Goal: Check status: Check status

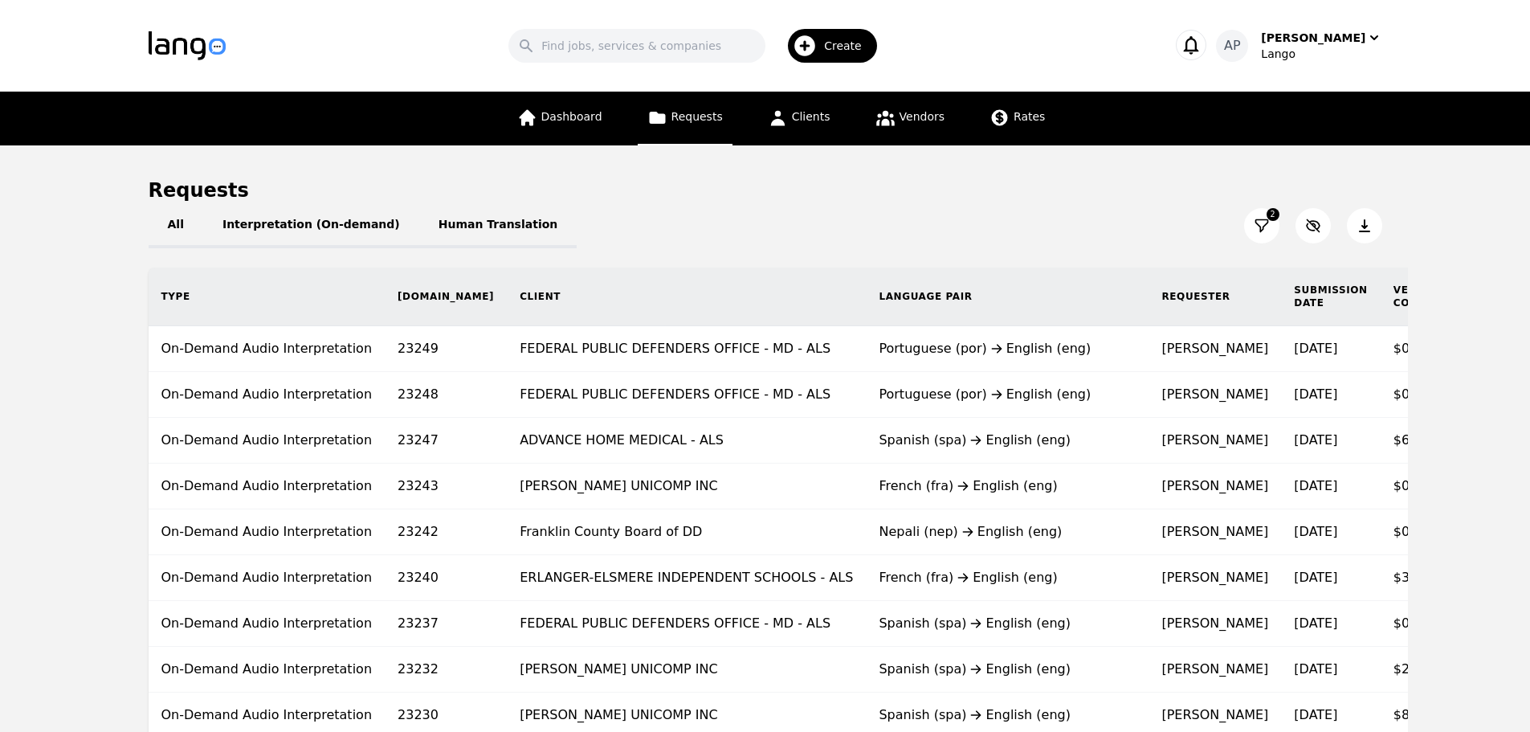
click at [1255, 217] on button at bounding box center [1261, 225] width 35 height 35
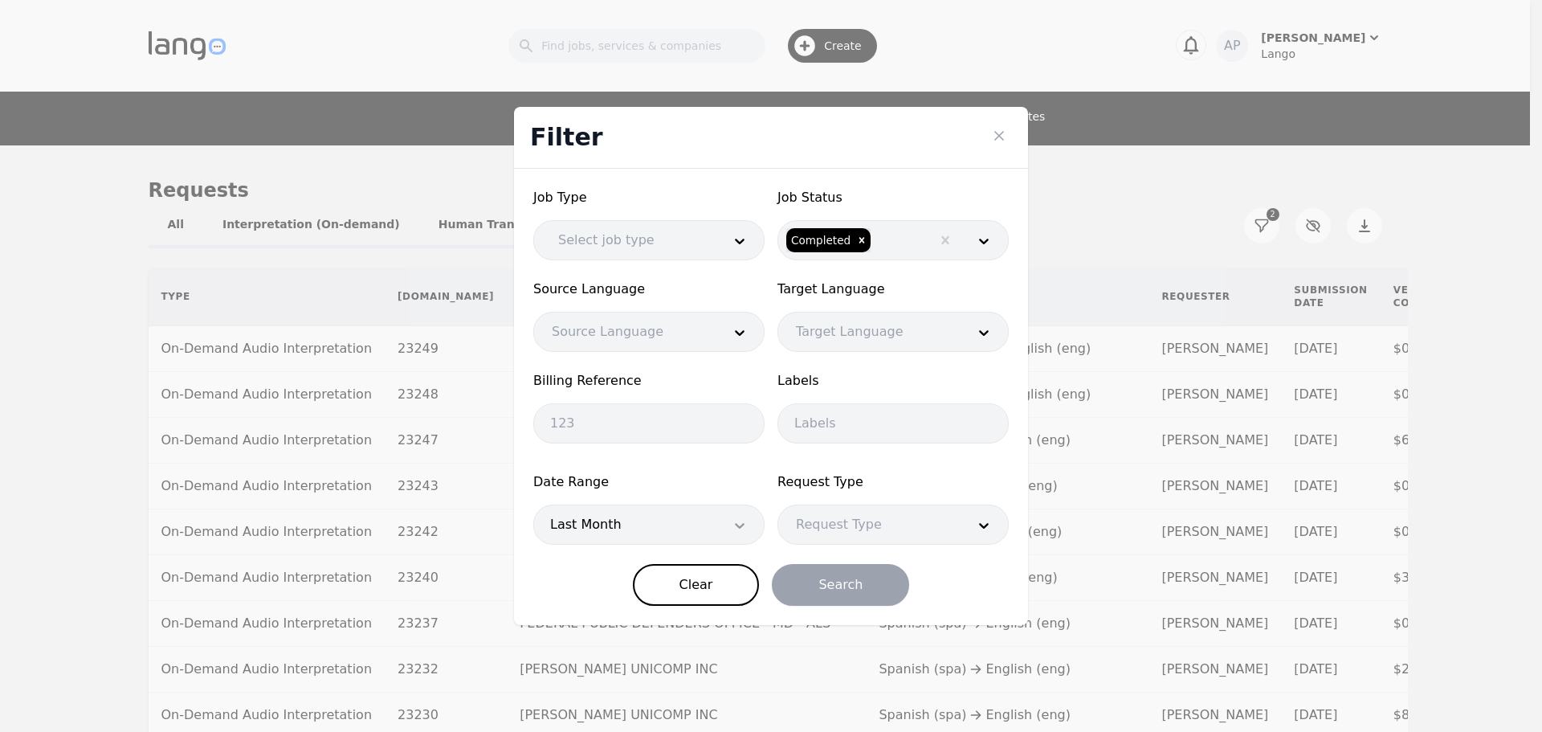
click at [722, 512] on div at bounding box center [740, 524] width 48 height 39
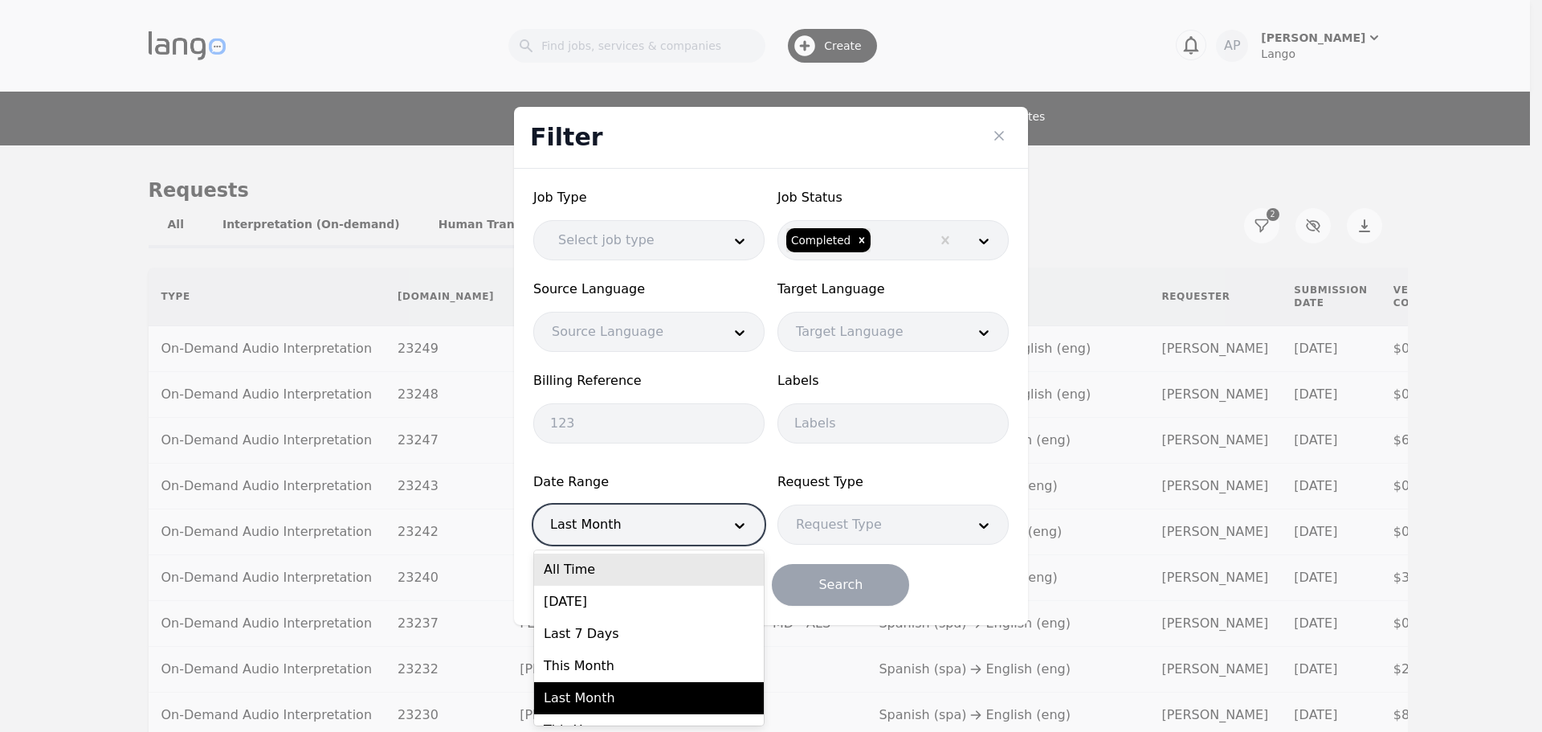
click at [606, 574] on div "All Time" at bounding box center [649, 569] width 230 height 32
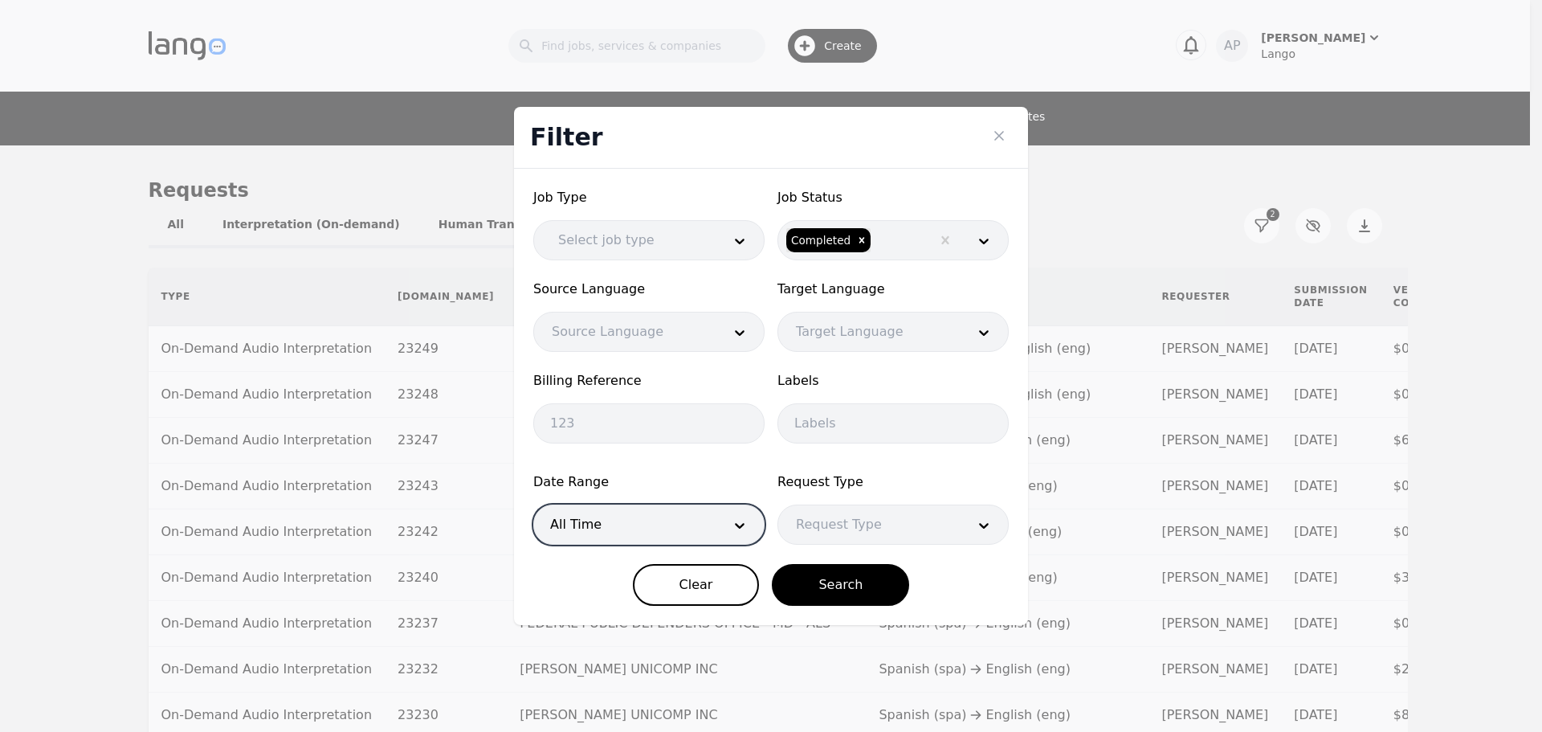
click at [574, 509] on div at bounding box center [625, 524] width 182 height 39
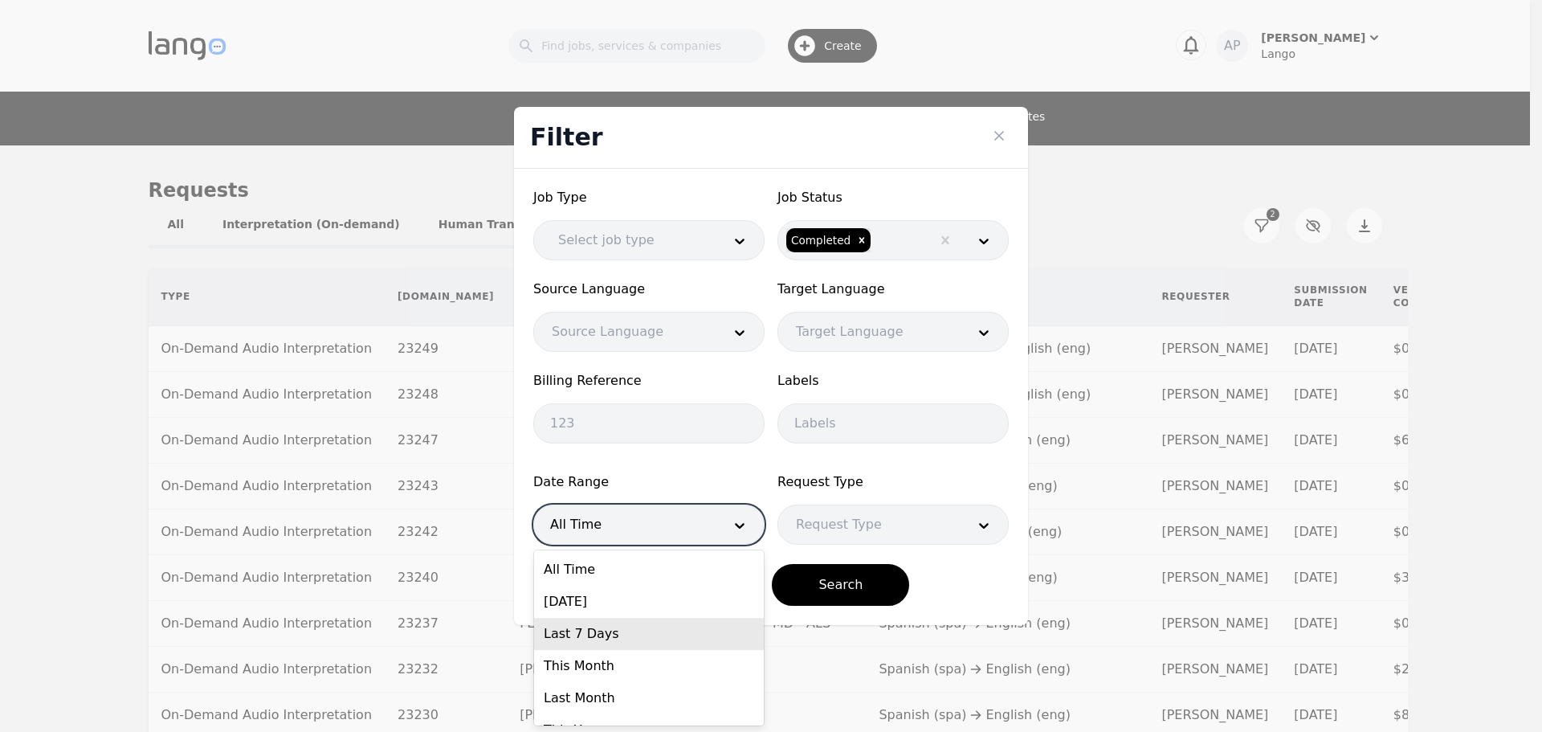
scroll to position [56, 0]
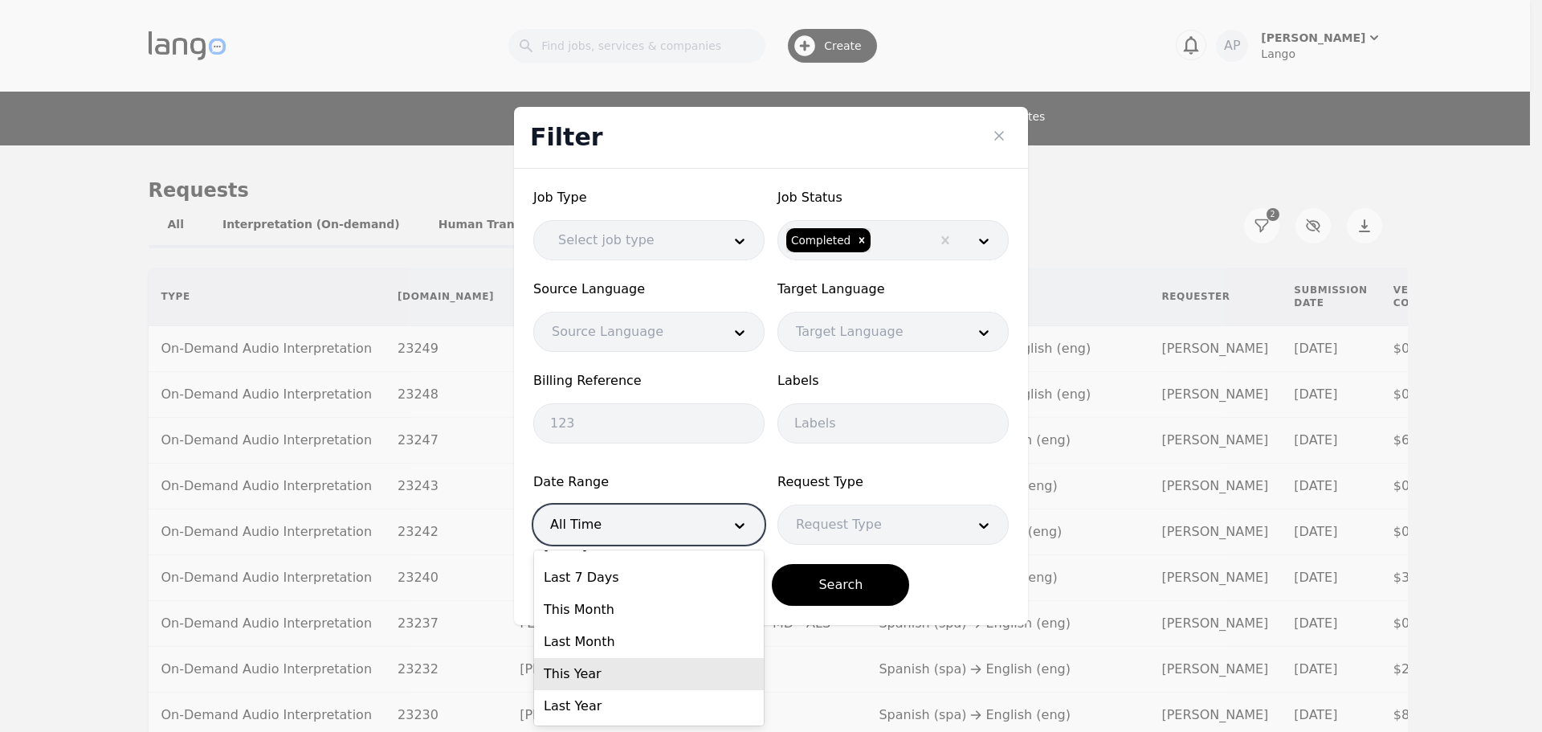
click at [688, 683] on div "This Year" at bounding box center [649, 674] width 230 height 32
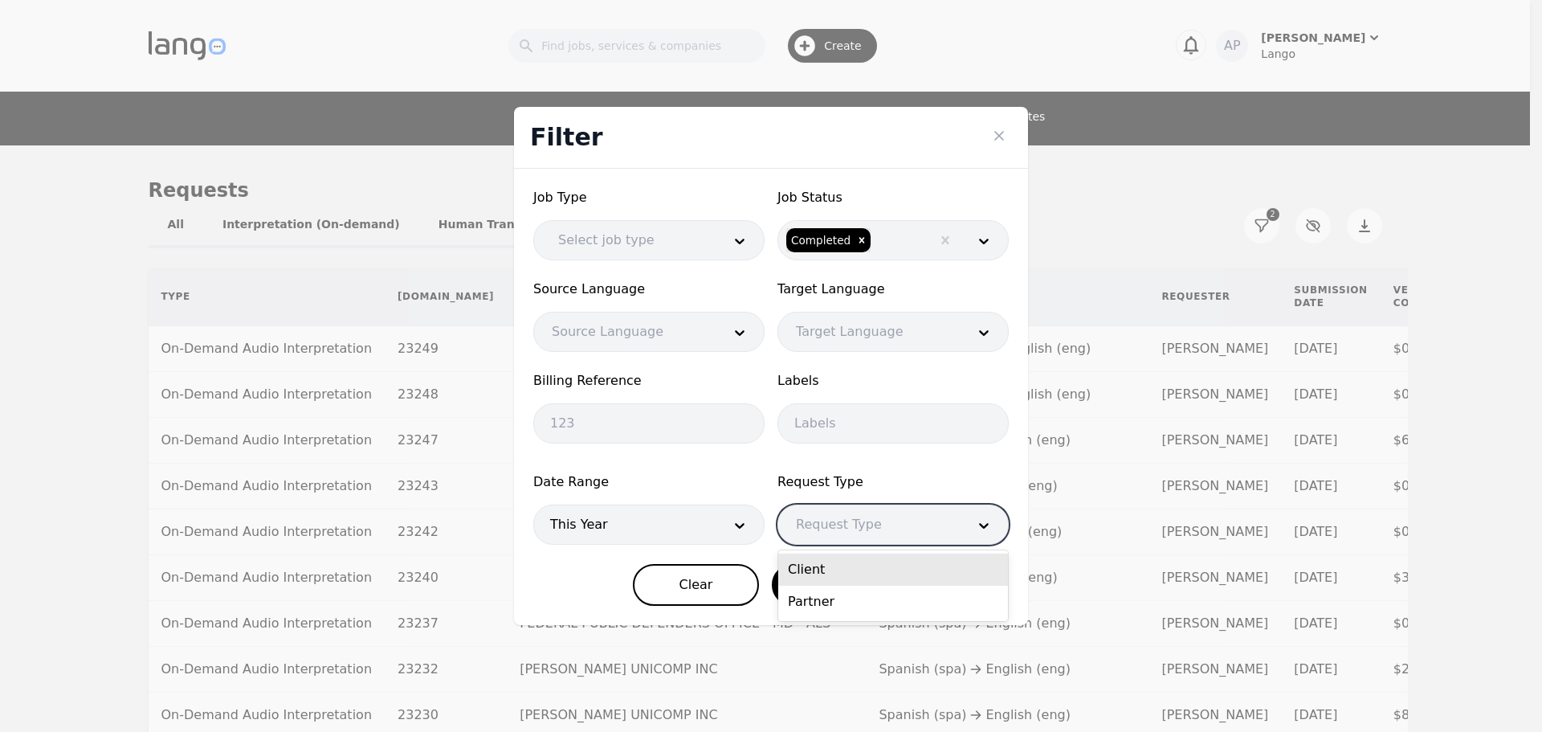
click at [942, 533] on div at bounding box center [869, 524] width 182 height 39
click at [942, 531] on div at bounding box center [869, 524] width 182 height 39
click at [1107, 331] on div "Filter Job Type Select job type Job Status Completed Source Language Source Lan…" at bounding box center [771, 366] width 1542 height 732
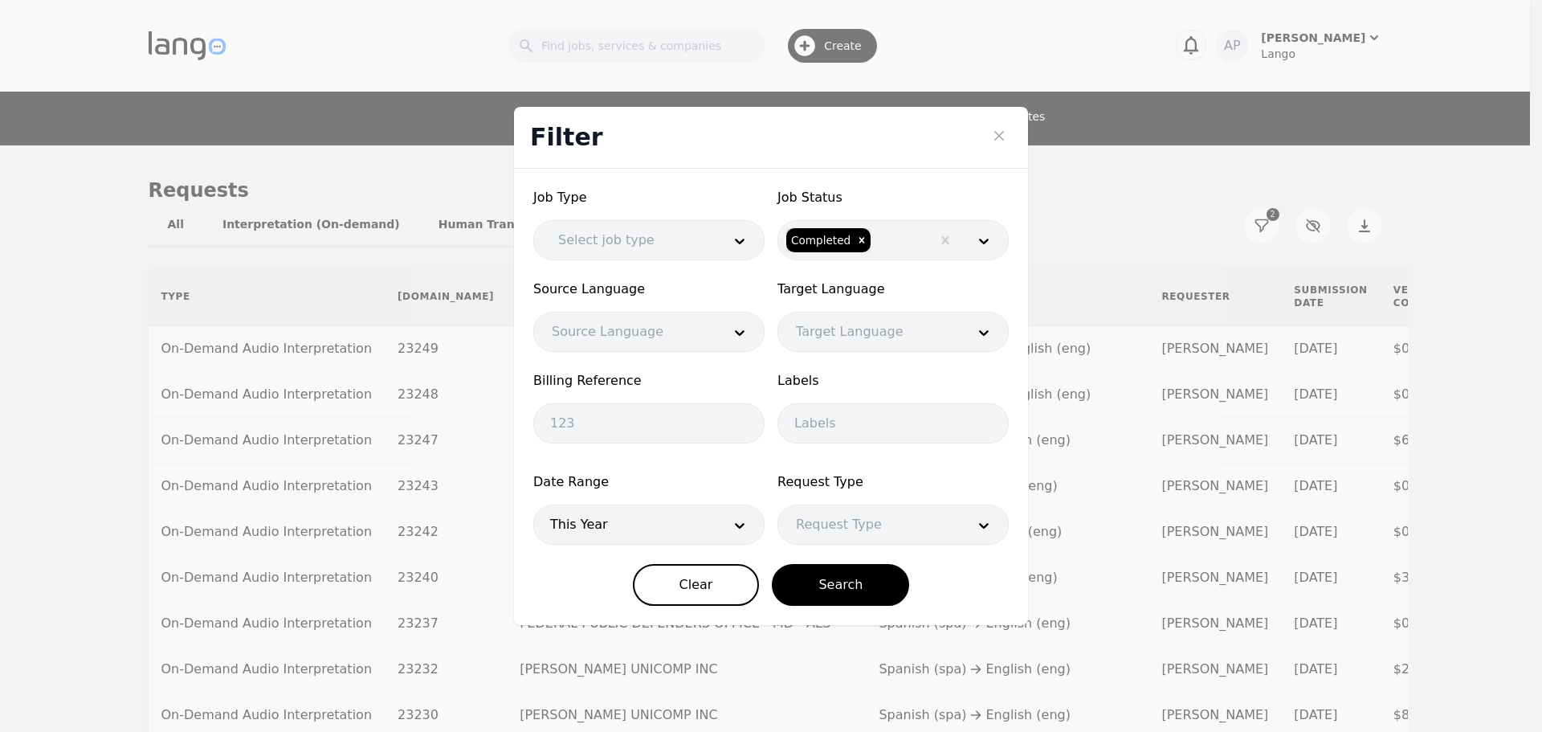
click at [627, 320] on div at bounding box center [625, 331] width 182 height 39
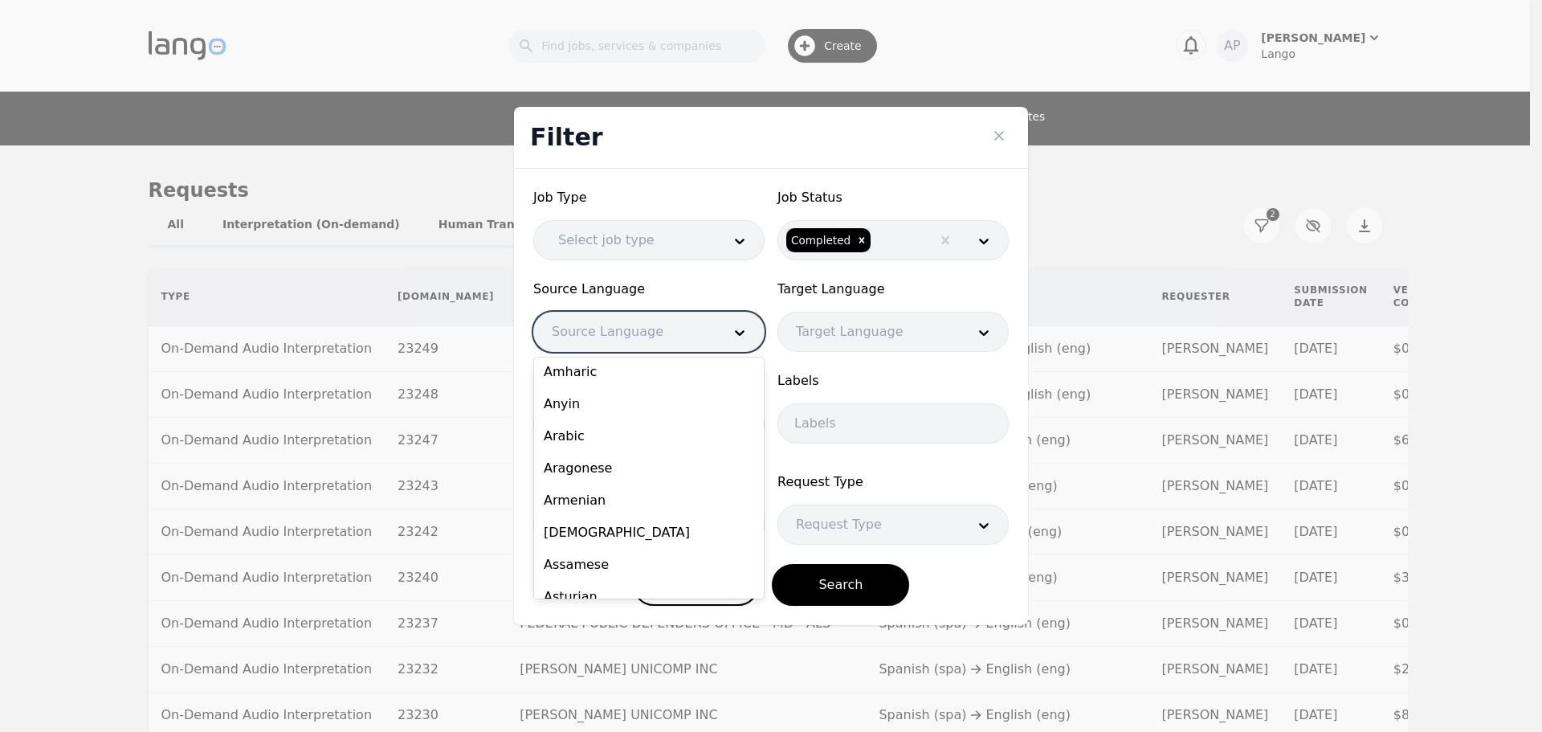
scroll to position [80, 0]
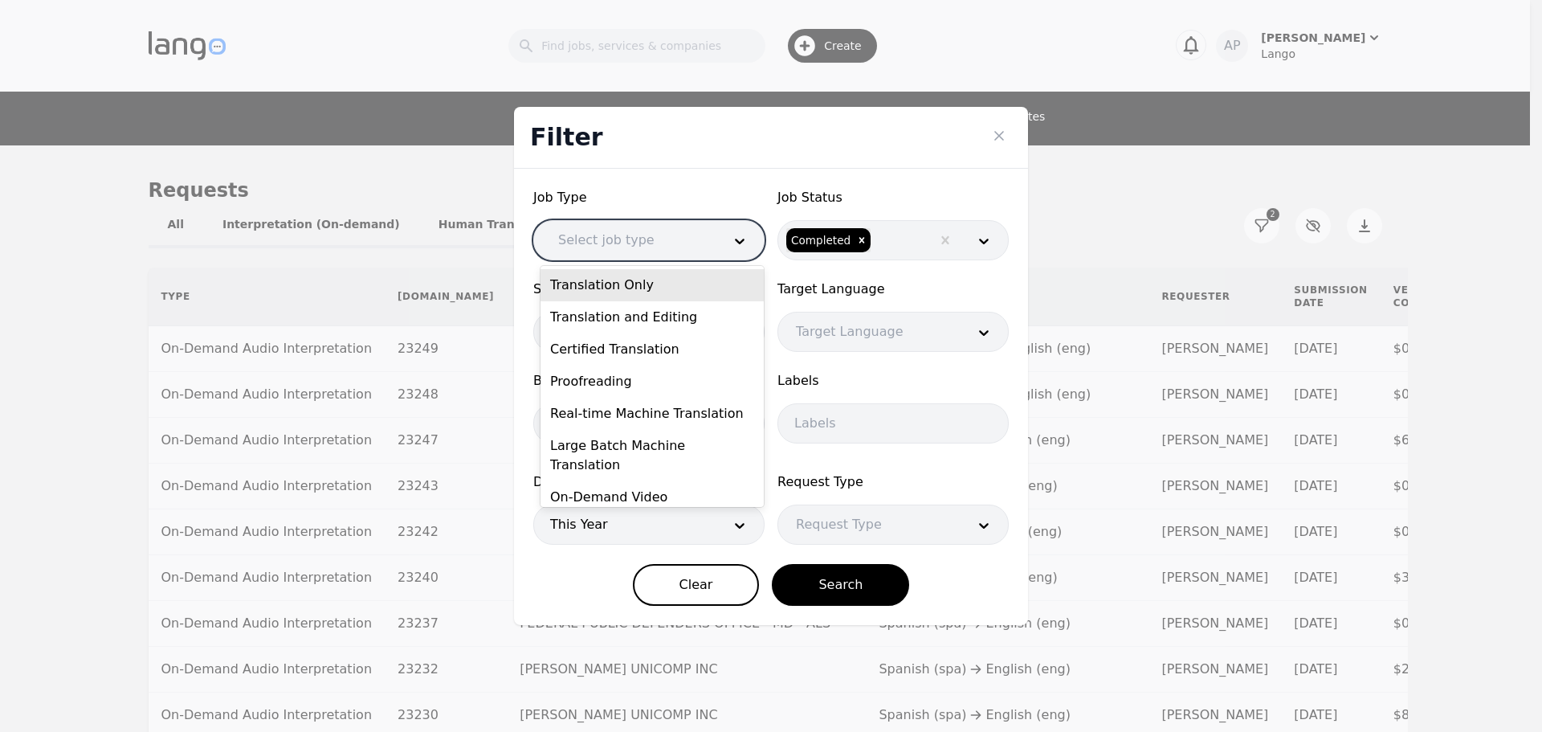
click at [641, 236] on div at bounding box center [628, 240] width 175 height 39
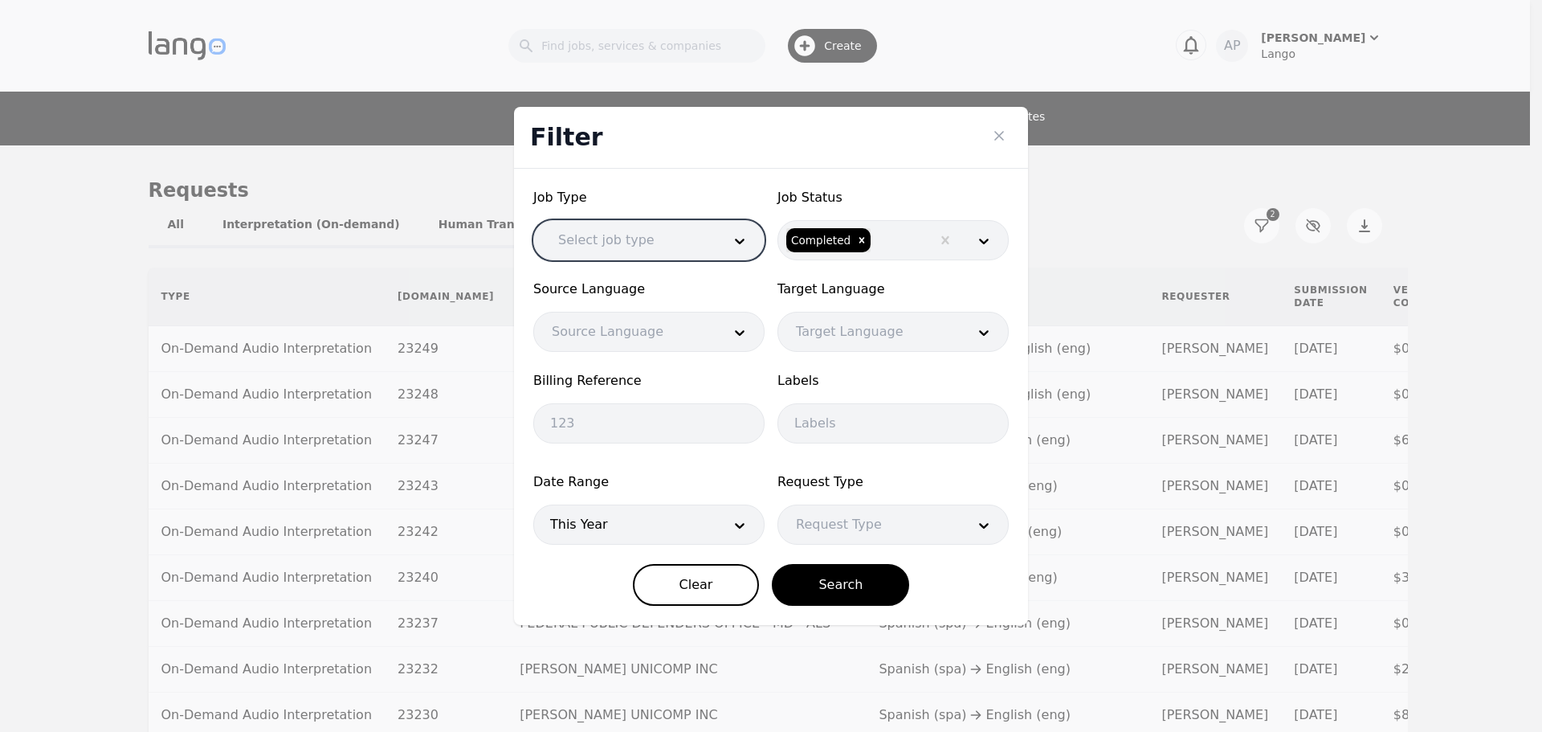
click at [700, 534] on div at bounding box center [625, 524] width 182 height 39
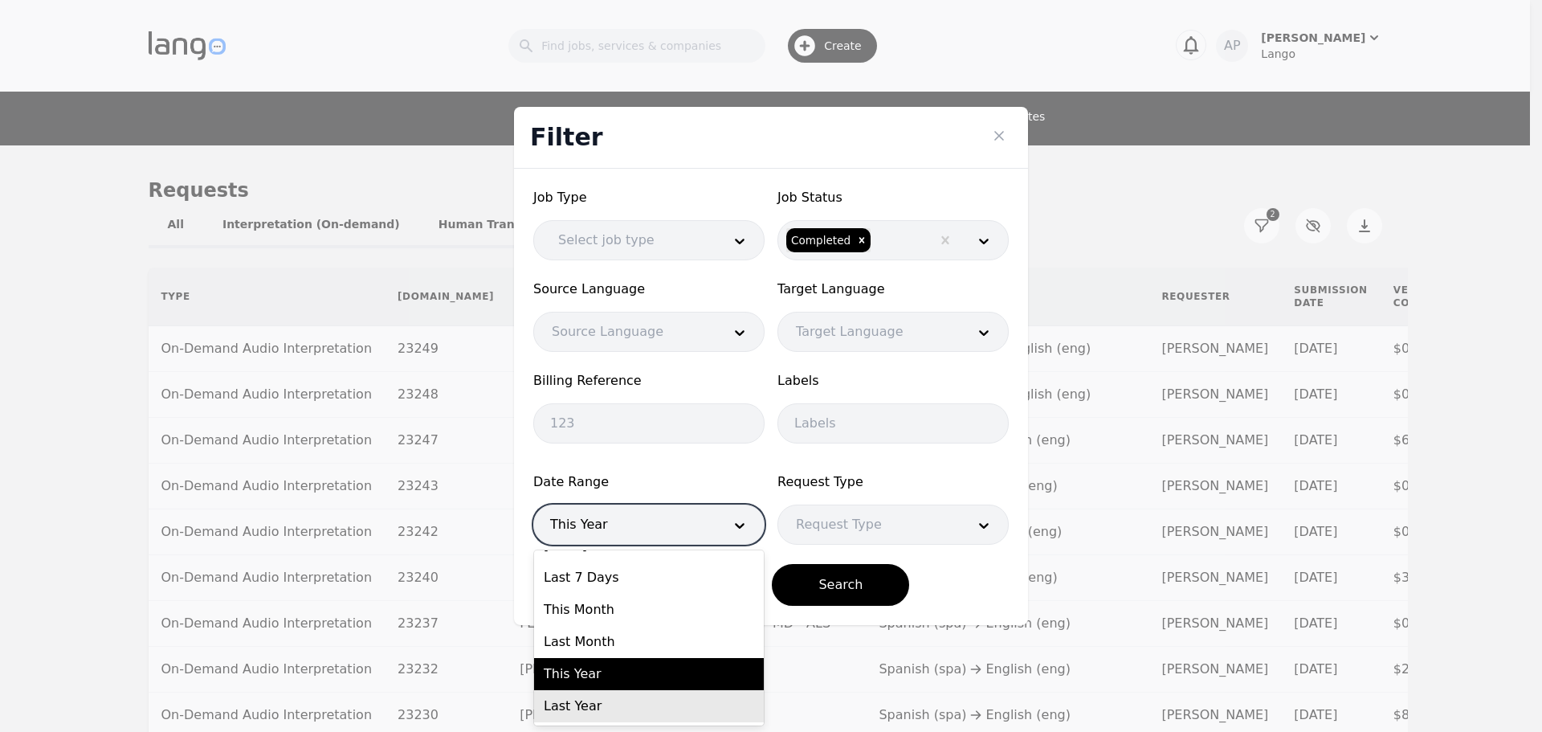
scroll to position [0, 0]
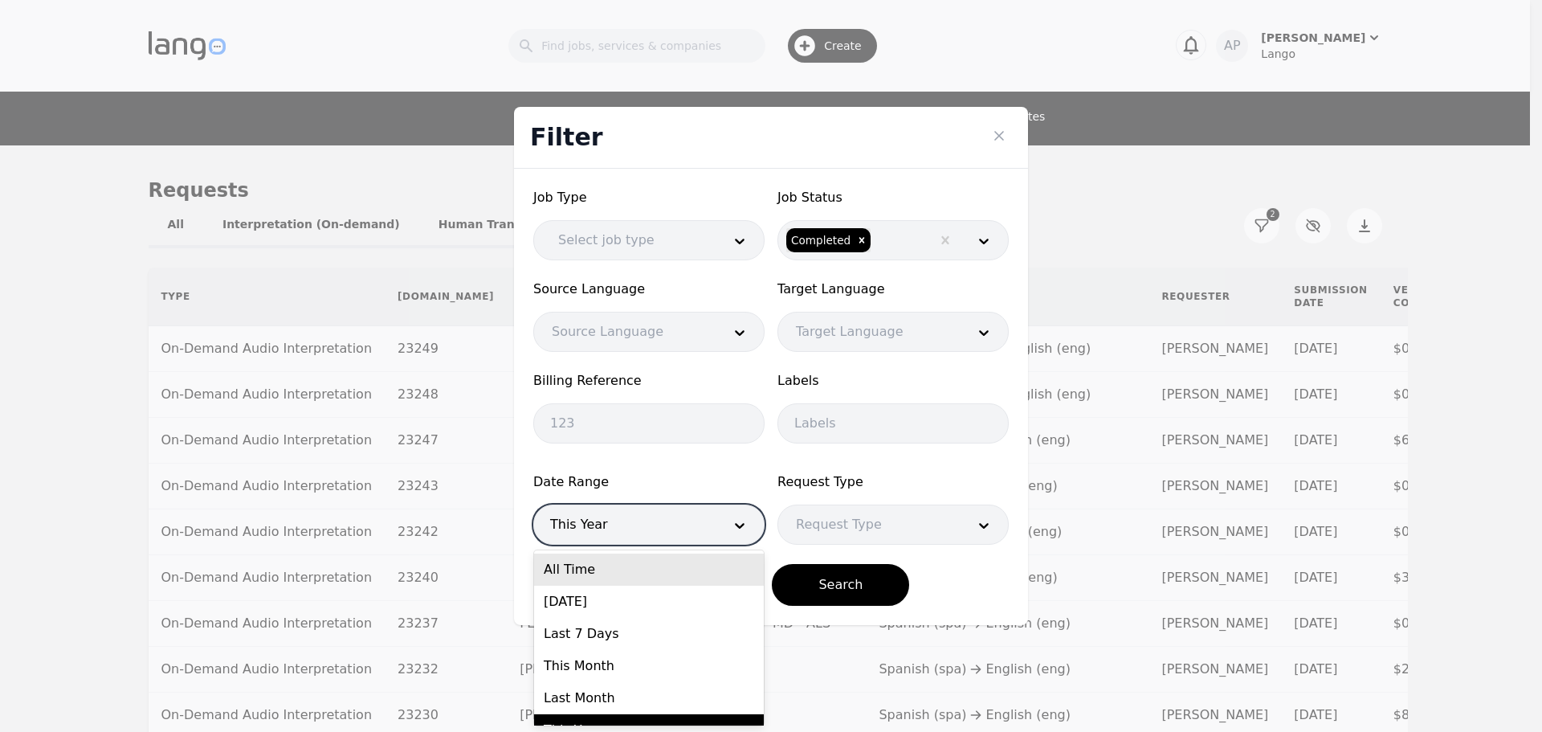
click at [614, 566] on div "All Time" at bounding box center [649, 569] width 230 height 32
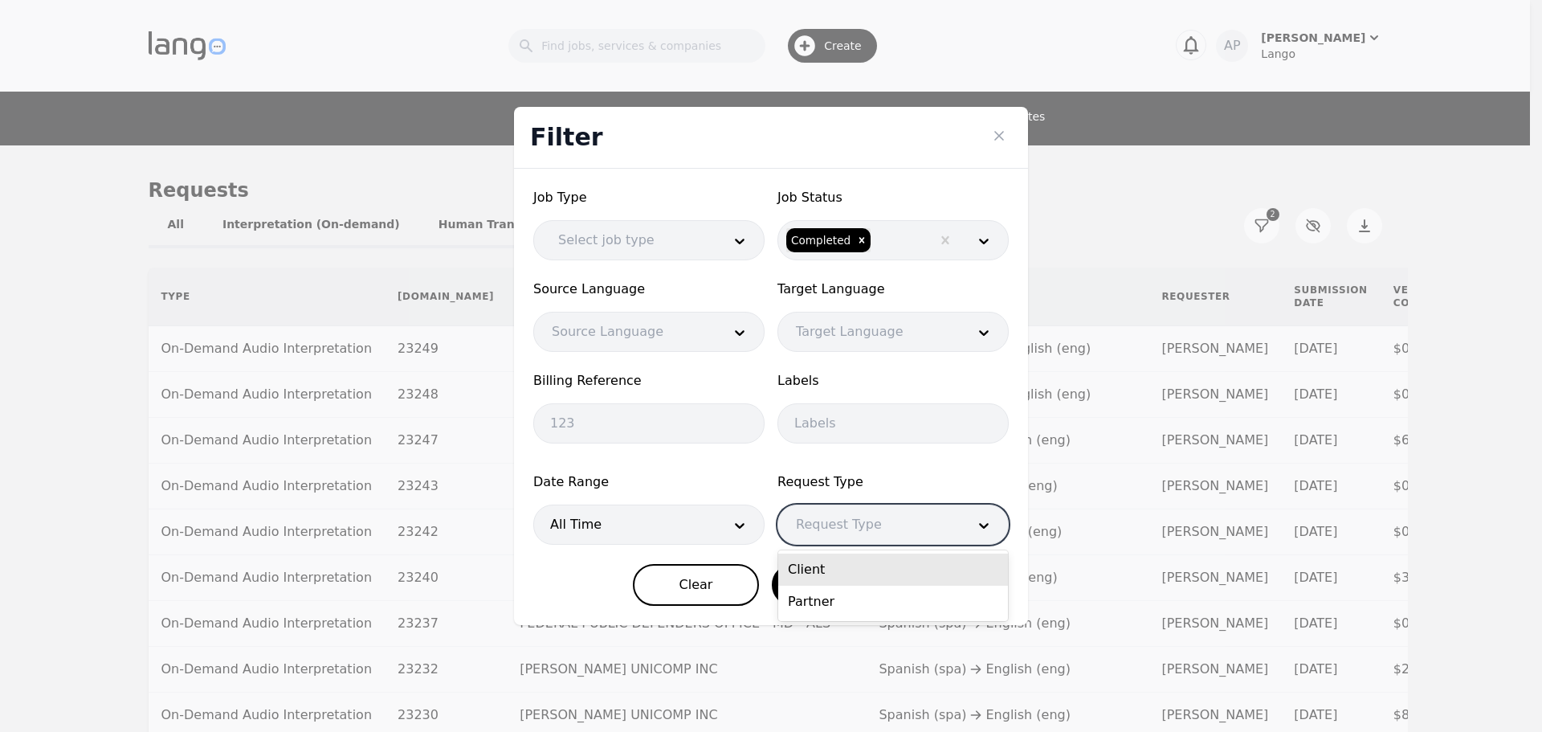
click at [824, 540] on div at bounding box center [869, 524] width 182 height 39
click at [710, 546] on form "Job Type Select job type Job Status Completed Source Language Source Language T…" at bounding box center [771, 397] width 476 height 418
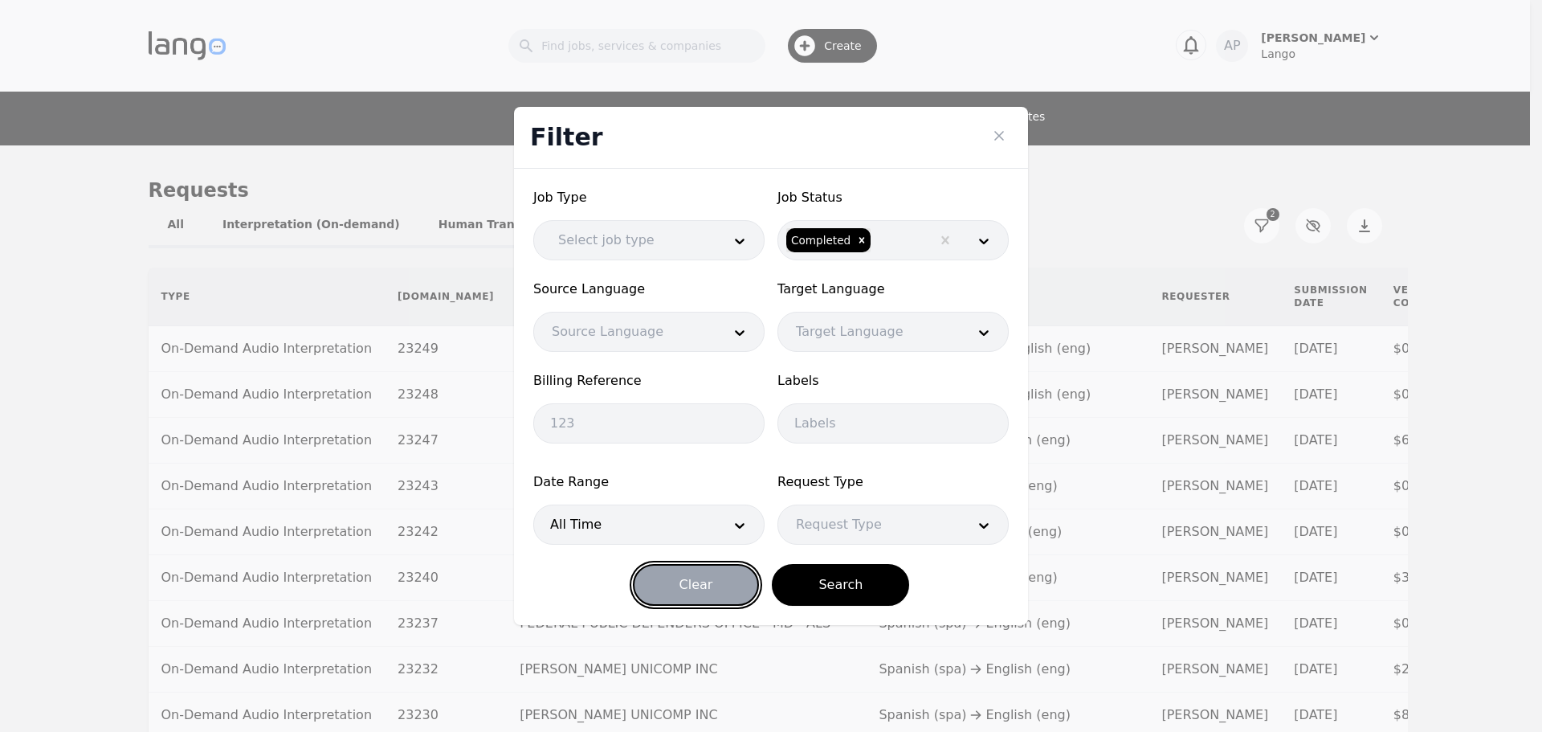
click at [699, 584] on button "Clear" at bounding box center [696, 585] width 127 height 42
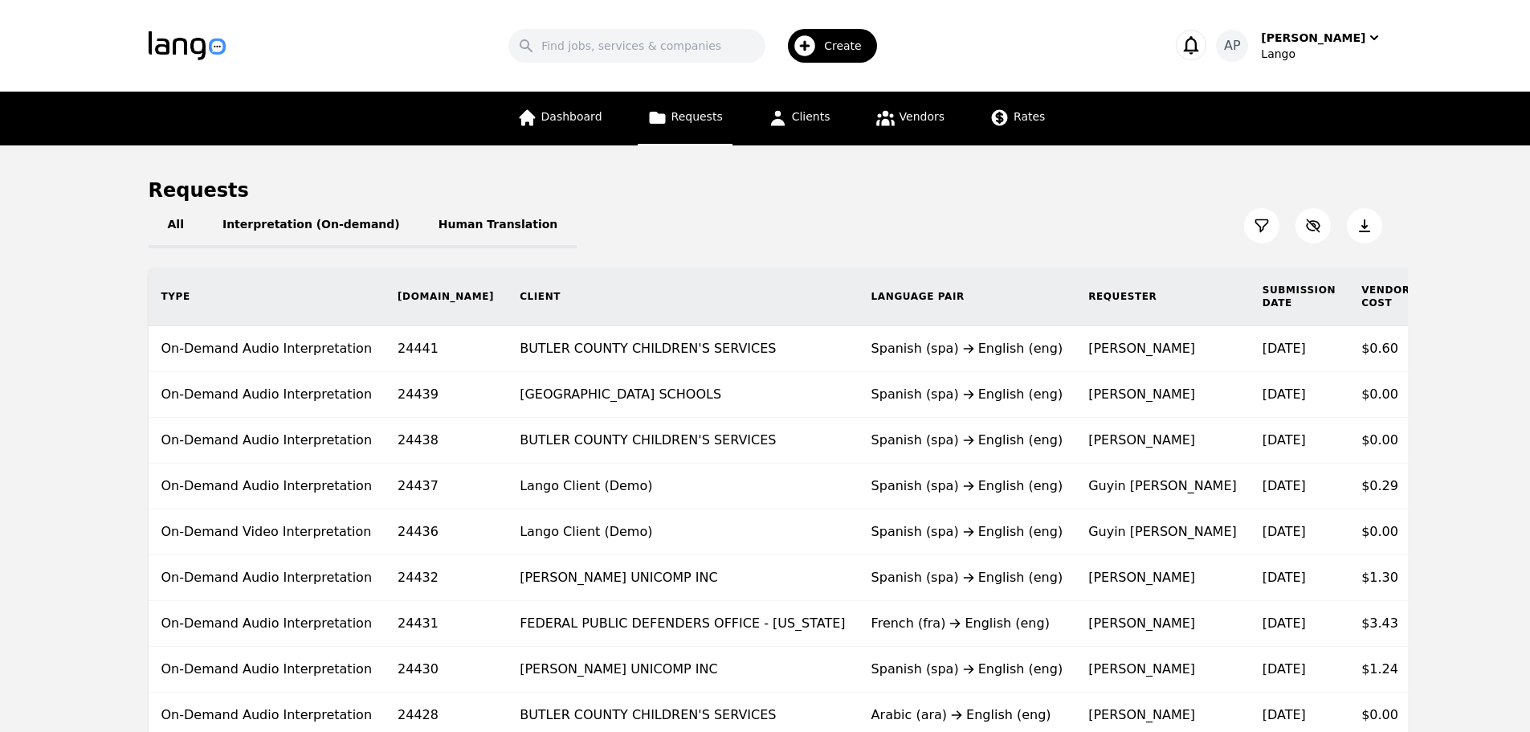
click at [1259, 230] on icon at bounding box center [1262, 226] width 16 height 16
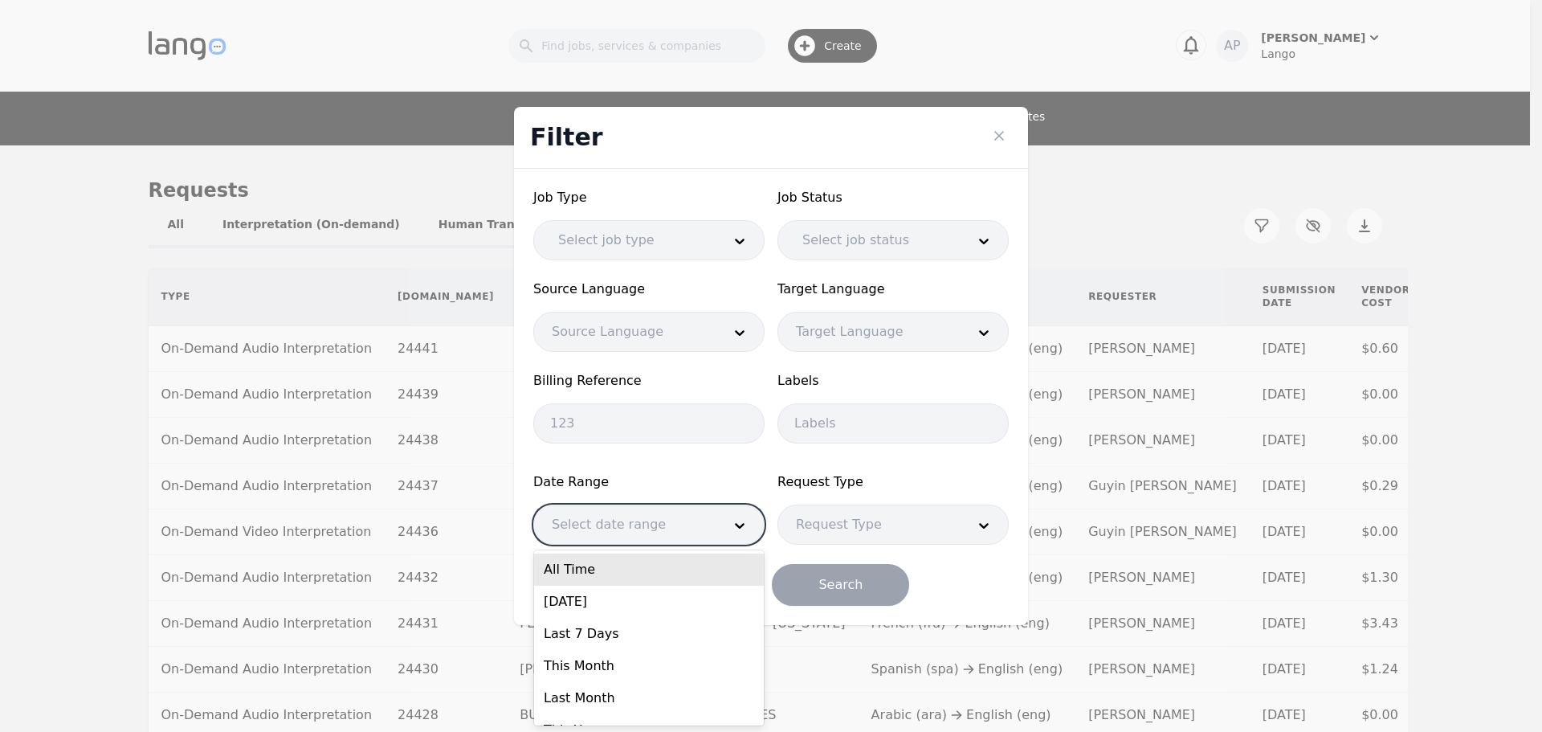
click at [664, 513] on div at bounding box center [625, 524] width 182 height 39
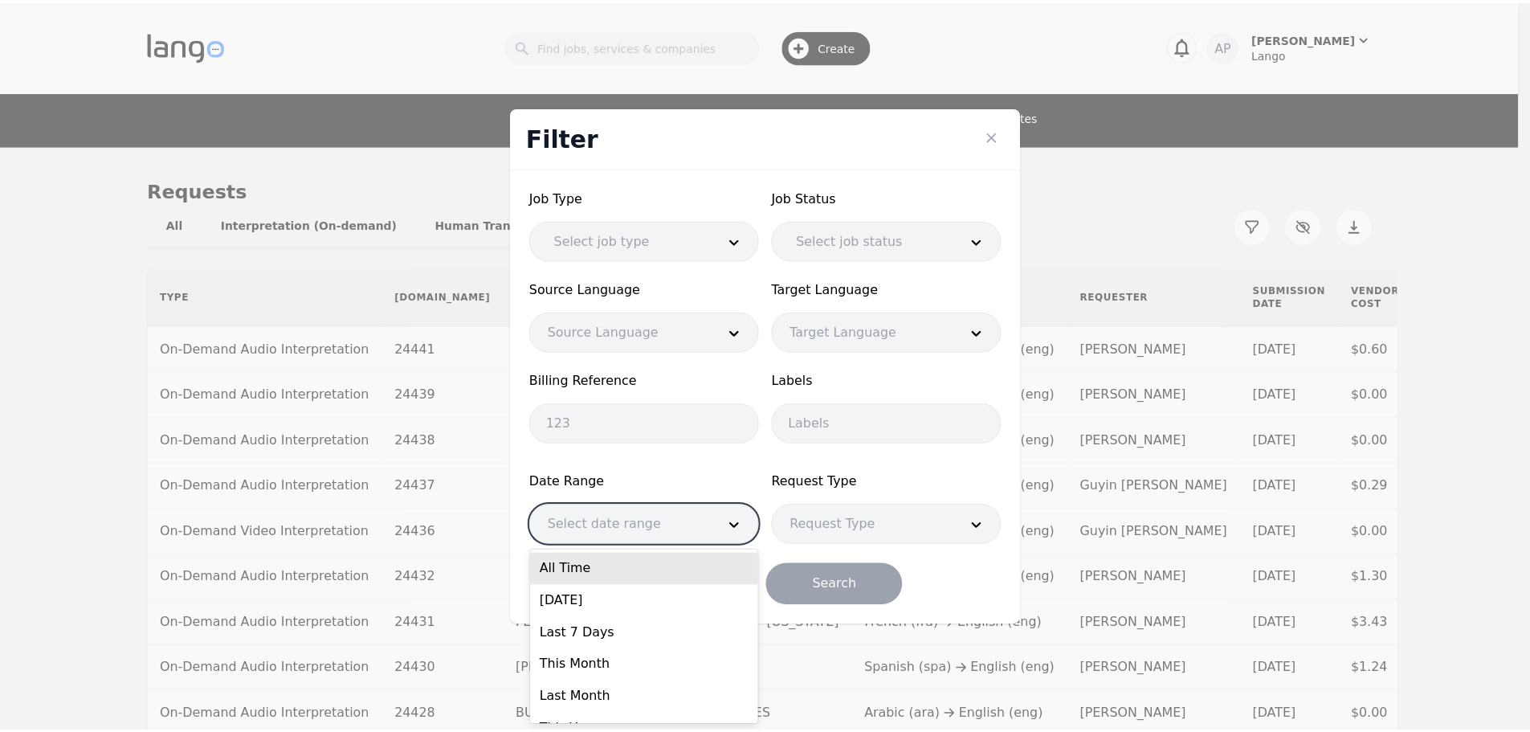
scroll to position [56, 0]
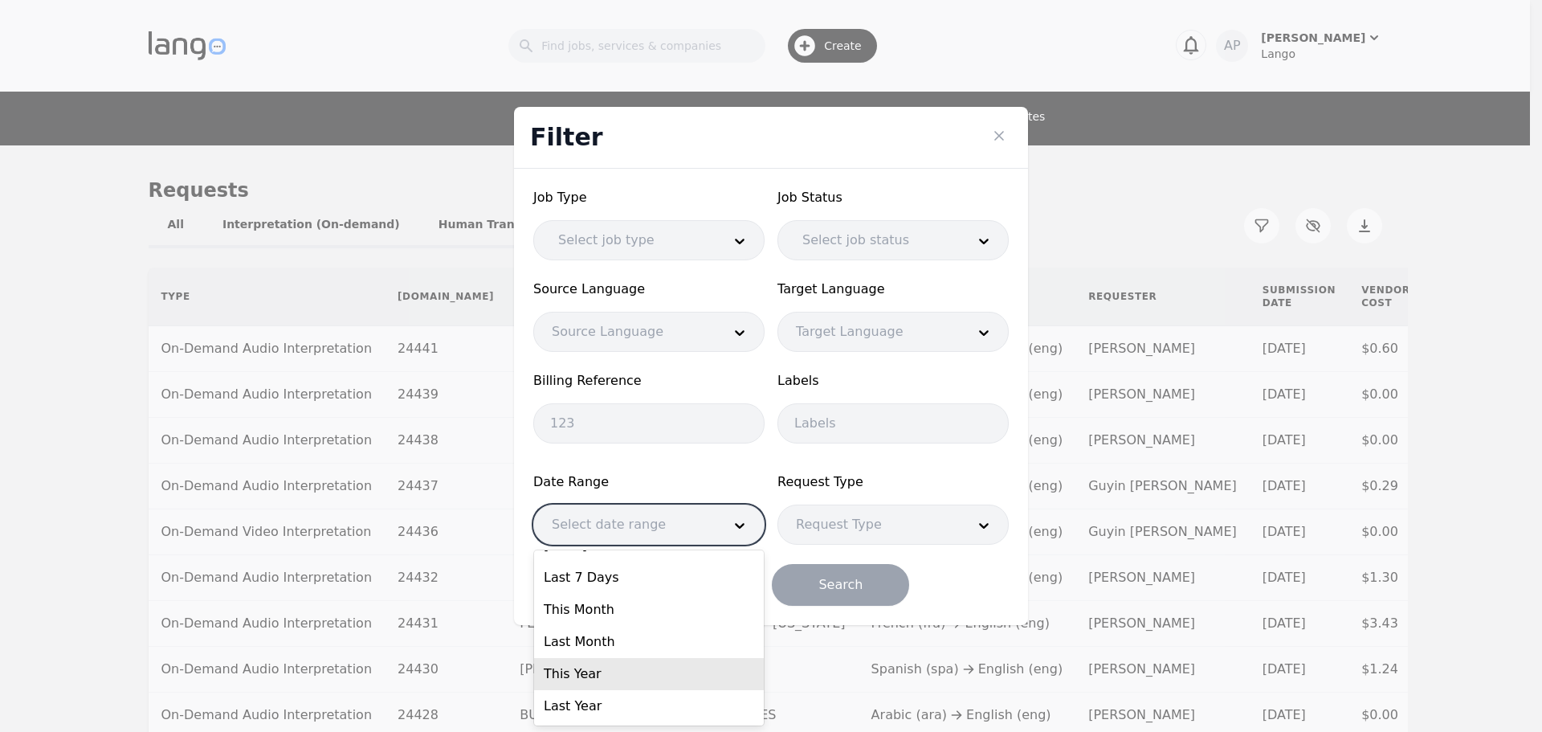
click at [624, 686] on div "This Year" at bounding box center [649, 674] width 230 height 32
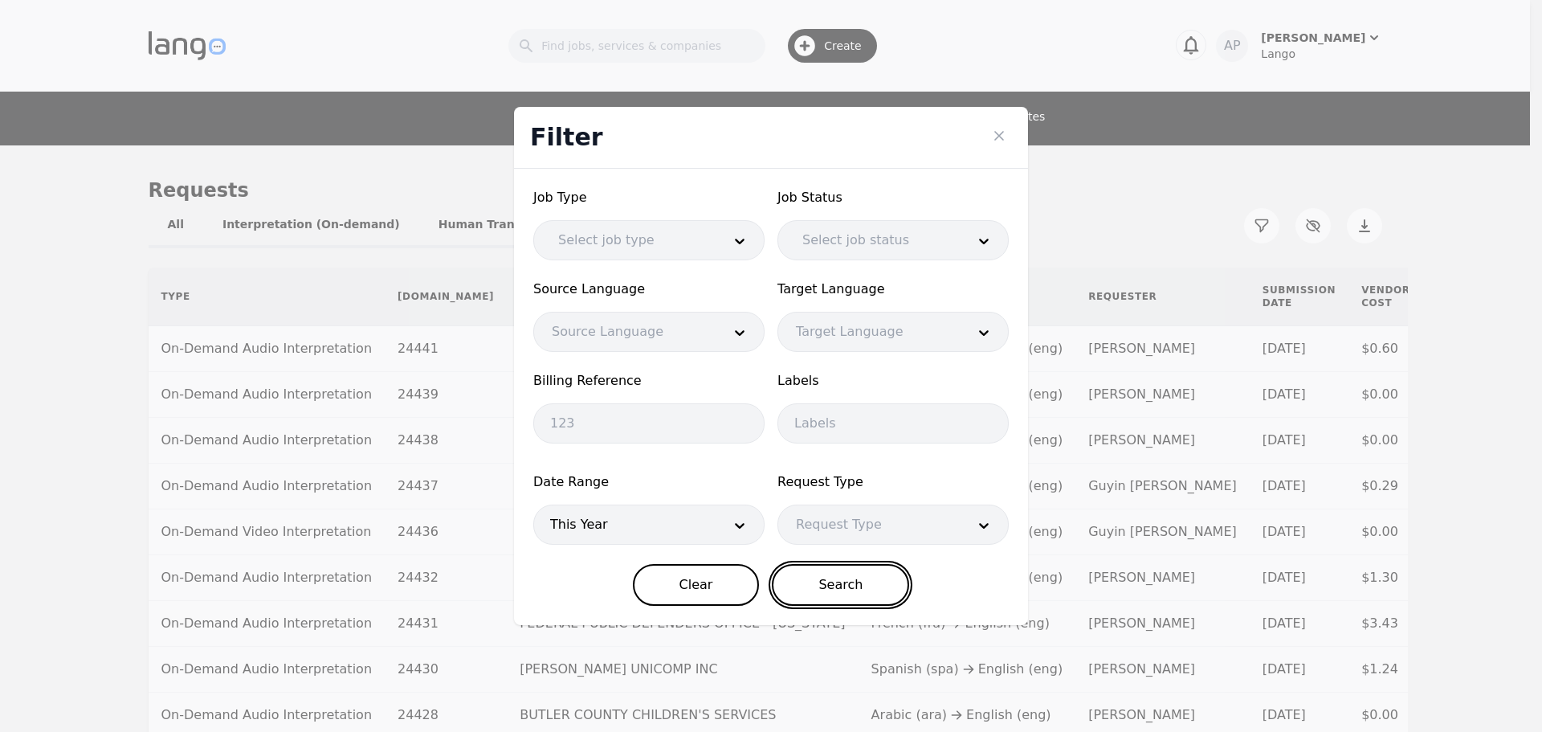
click at [814, 586] on button "Search" at bounding box center [840, 585] width 137 height 42
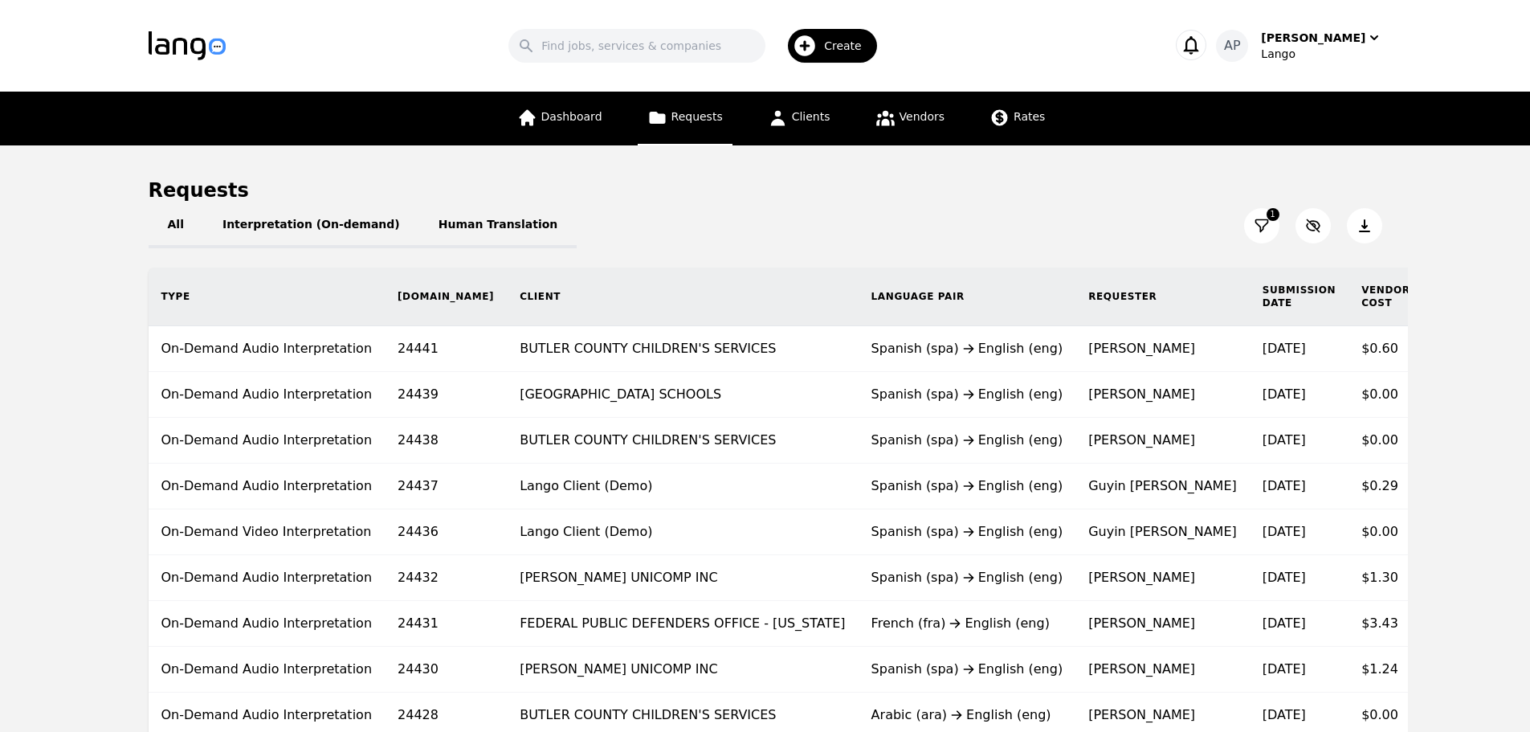
click at [1359, 227] on icon at bounding box center [1365, 226] width 16 height 16
